Goal: Check status: Check status

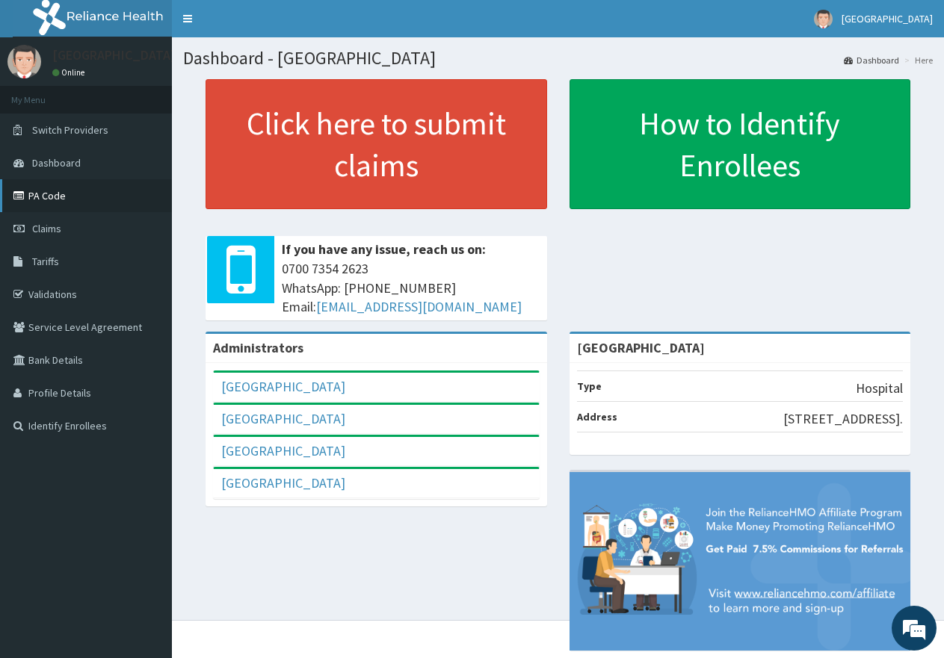
click at [46, 195] on link "PA Code" at bounding box center [86, 195] width 172 height 33
click at [40, 230] on span "Claims" at bounding box center [46, 228] width 29 height 13
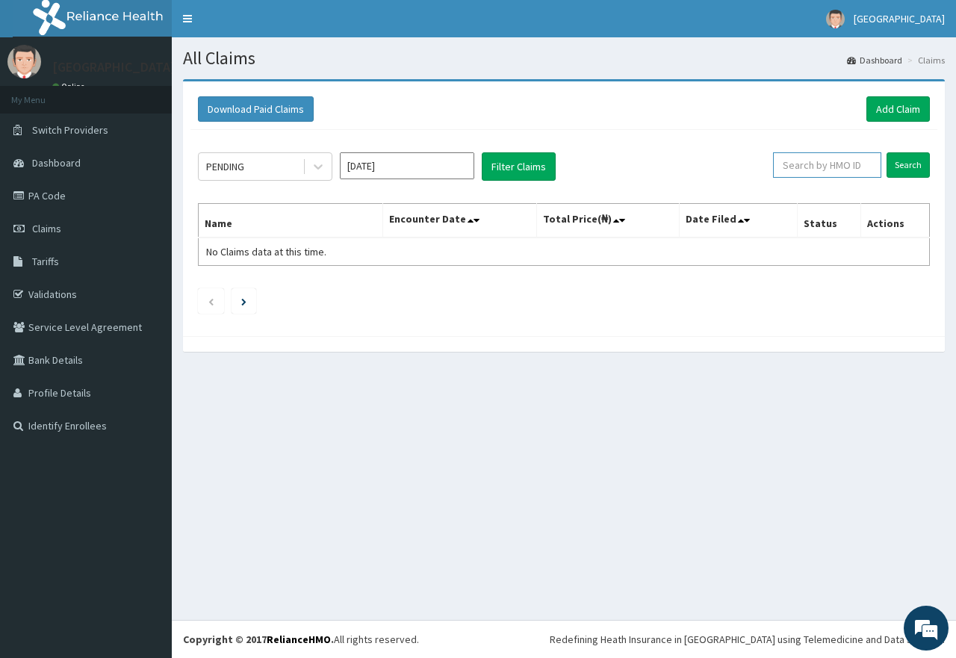
click at [832, 164] on input "text" at bounding box center [827, 164] width 108 height 25
paste input "RPO/10062/B"
type input "RPO/10062/B"
click at [915, 165] on input "Search" at bounding box center [908, 164] width 43 height 25
click at [913, 167] on input "Search" at bounding box center [908, 164] width 43 height 25
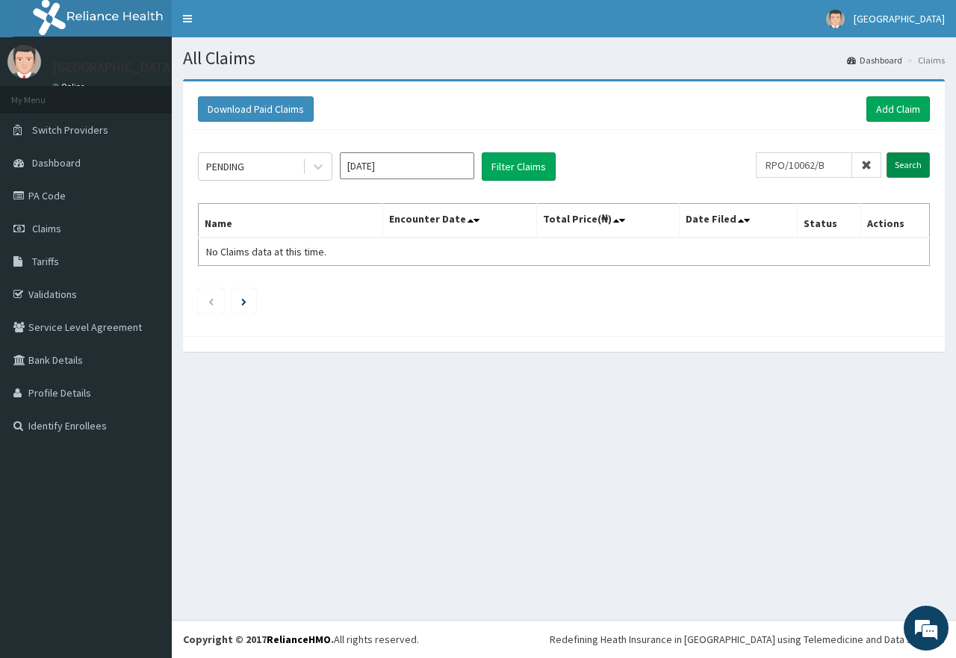
click at [909, 168] on input "Search" at bounding box center [908, 164] width 43 height 25
click at [43, 195] on link "PA Code" at bounding box center [86, 195] width 172 height 33
